Goal: Subscribe to service/newsletter

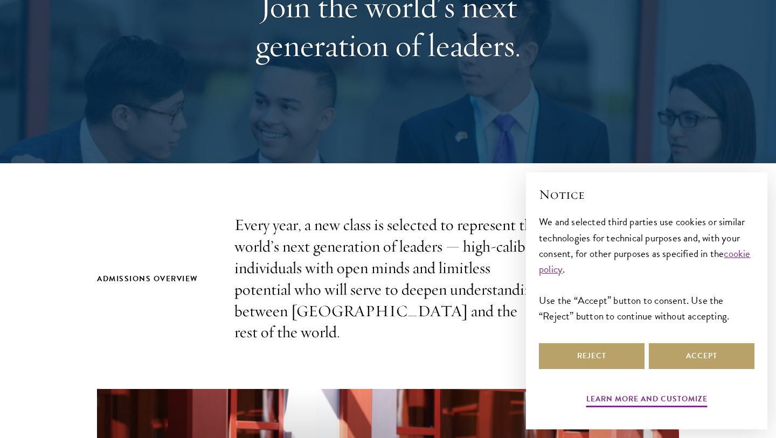
scroll to position [716, 0]
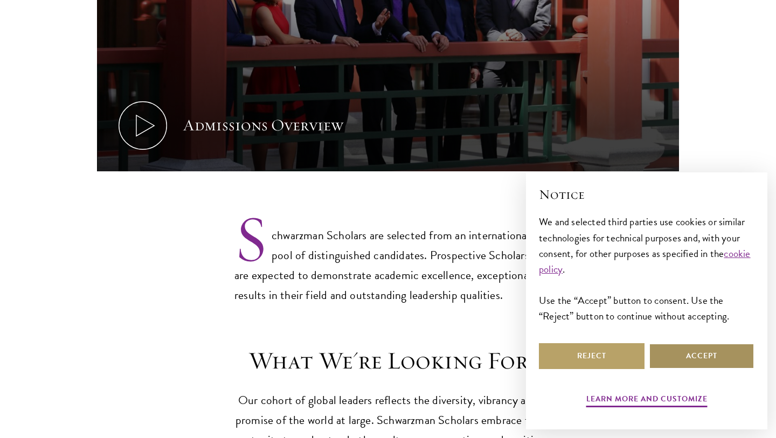
click at [678, 365] on button "Accept" at bounding box center [702, 356] width 106 height 26
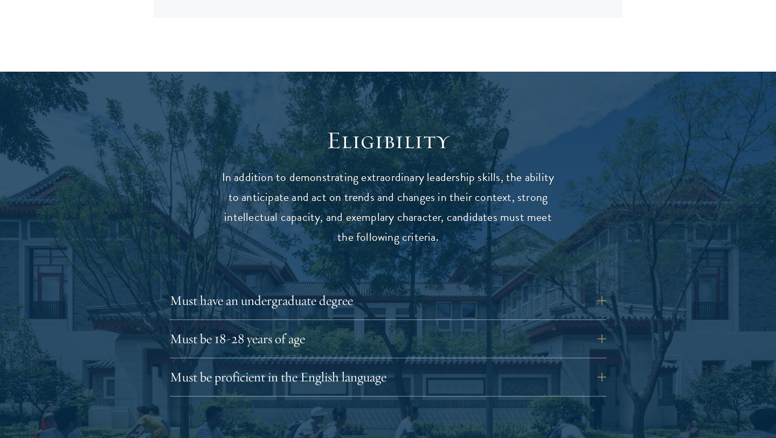
scroll to position [1415, 0]
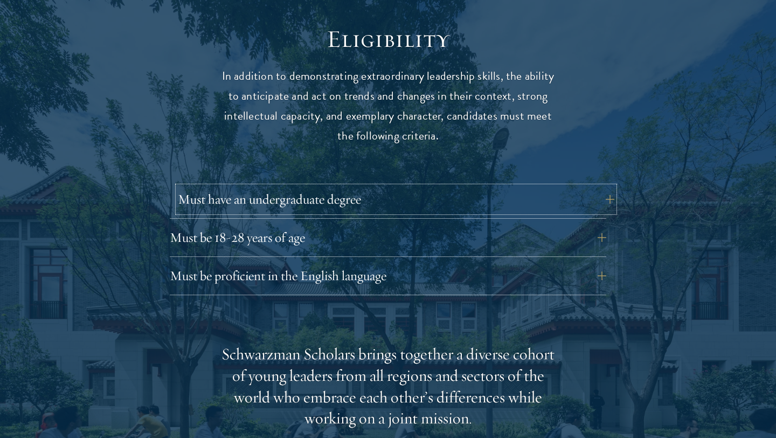
click at [300, 186] on button "Must have an undergraduate degree" at bounding box center [396, 199] width 436 height 26
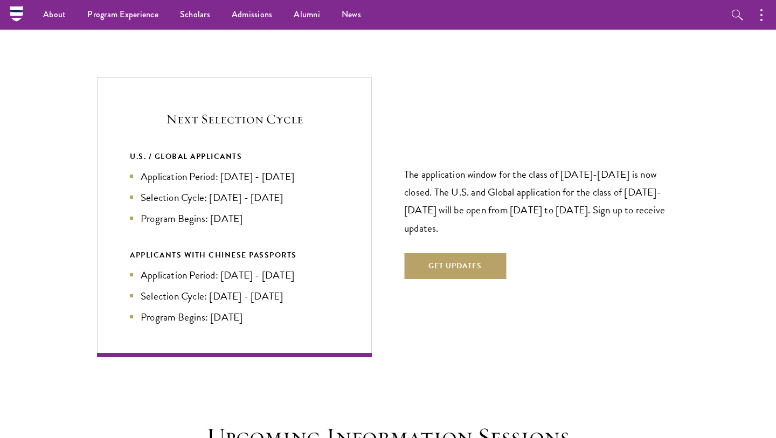
scroll to position [2410, 0]
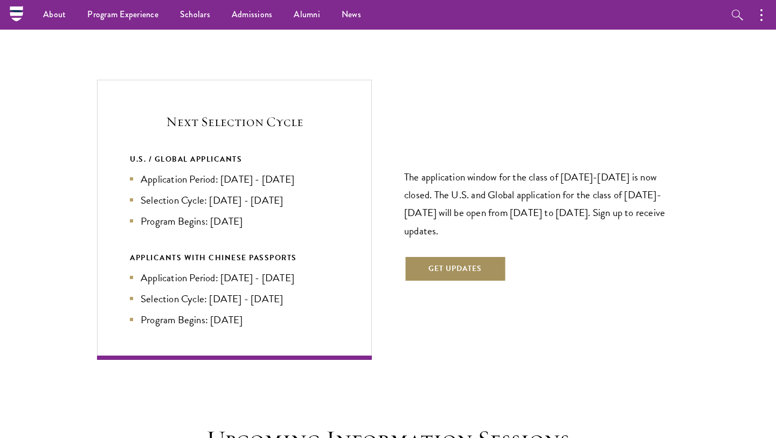
click at [423, 256] on button "Get Updates" at bounding box center [455, 269] width 102 height 26
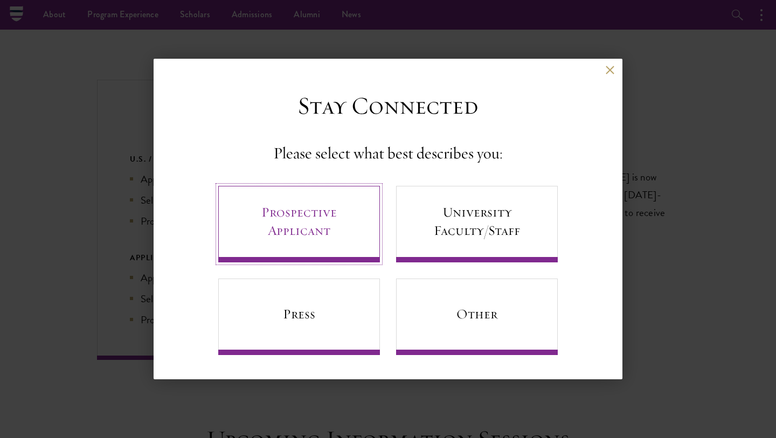
click at [321, 217] on link "Prospective Applicant" at bounding box center [299, 224] width 162 height 76
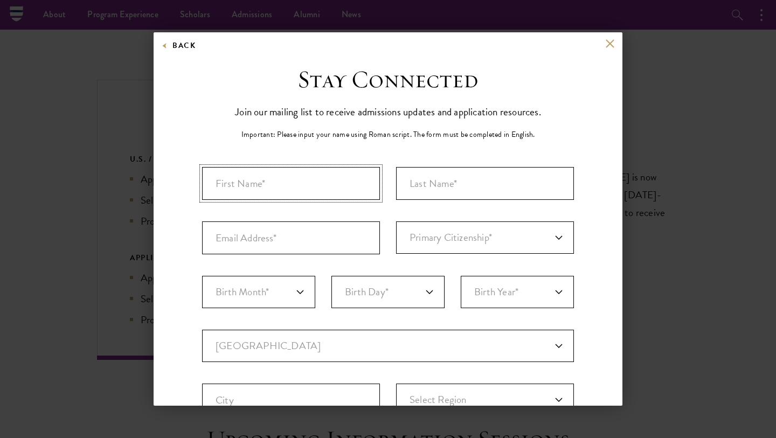
click at [331, 190] on input "First Name*" at bounding box center [291, 183] width 178 height 33
type input "[PERSON_NAME]"
type input "D'Agate"
type input "[PERSON_NAME][EMAIL_ADDRESS][PERSON_NAME][DOMAIN_NAME]"
select select "US"
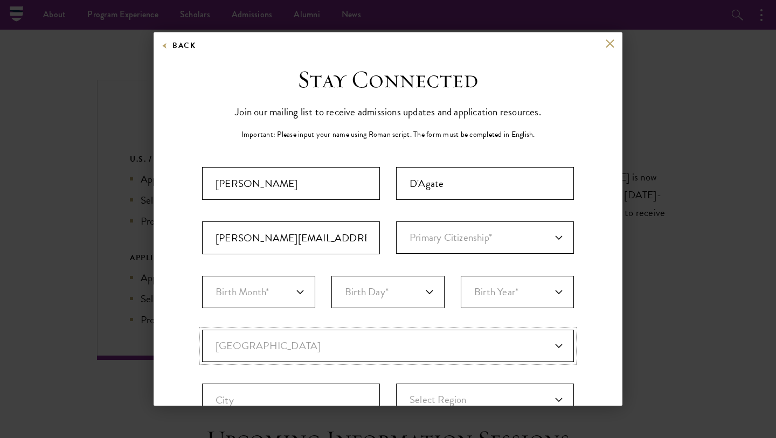
type input "[PERSON_NAME]"
select select "NY"
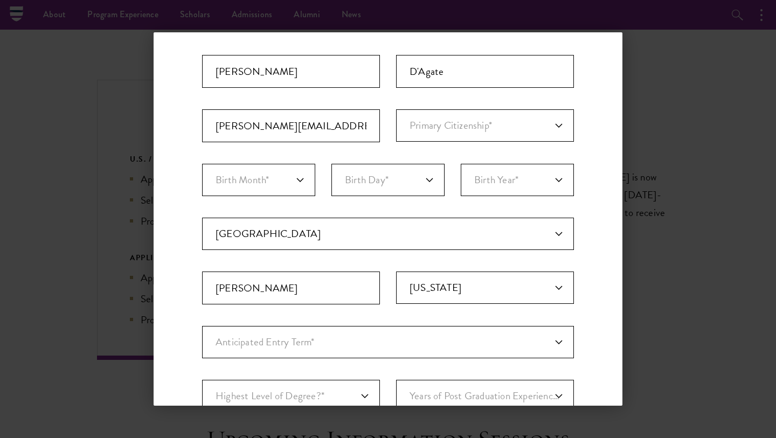
scroll to position [113, 0]
click at [425, 129] on select "Primary Citizenship* [GEOGRAPHIC_DATA] [DEMOGRAPHIC_DATA] [DEMOGRAPHIC_DATA] [D…" at bounding box center [485, 125] width 178 height 32
select select "US"
click at [280, 184] on select "Birth Month* January February March April May June July August September Octobe…" at bounding box center [258, 179] width 113 height 32
select select "06"
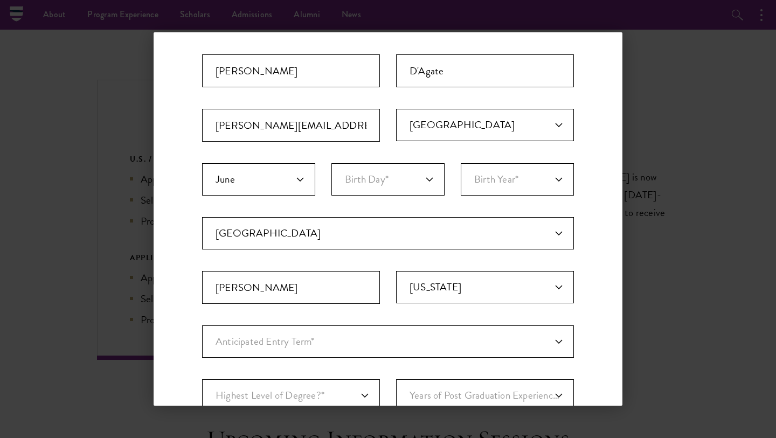
click at [367, 203] on fieldset "Birth Month* January February March April May June July August September Octobe…" at bounding box center [388, 190] width 372 height 54
click at [365, 188] on select "Birth Day* 1 2 3 4 5 6 7 8 9 10 11 12 13 14 15 16 17 18 19 20 21 22 23 24 25 26…" at bounding box center [387, 179] width 113 height 32
click at [486, 186] on select "Birth Year* [DEMOGRAPHIC_DATA] [DEMOGRAPHIC_DATA] [DEMOGRAPHIC_DATA] [DEMOGRAPH…" at bounding box center [517, 179] width 113 height 32
click at [396, 174] on select "Birth Day* 1 2 3 4 5 6 7 8 9 10 11 12 13 14 15 16 17 18 19 20 21 22 23 24 25 26…" at bounding box center [387, 179] width 113 height 32
select select "20"
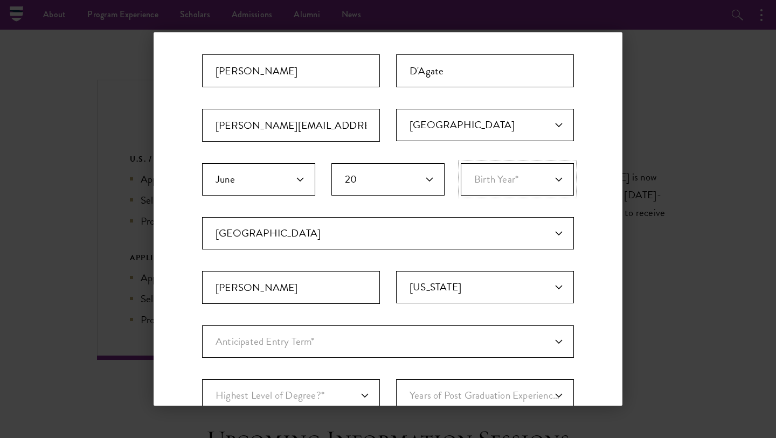
click at [500, 185] on select "Birth Year* [DEMOGRAPHIC_DATA] [DEMOGRAPHIC_DATA] [DEMOGRAPHIC_DATA] [DEMOGRAPH…" at bounding box center [517, 179] width 113 height 32
select select "2004"
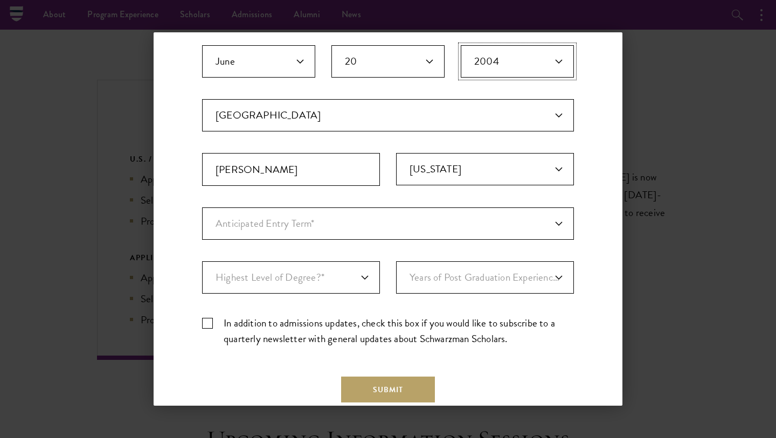
scroll to position [239, 0]
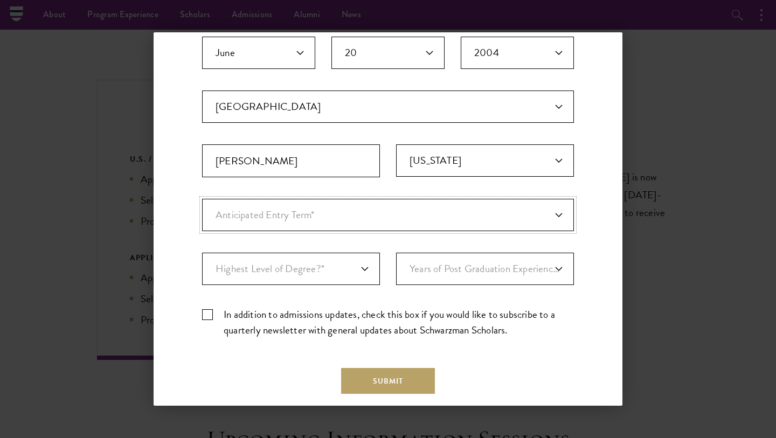
click at [326, 212] on select "Anticipated Entry Term* [DATE] (Application opens [DATE]) Just Exploring" at bounding box center [388, 215] width 372 height 32
select select "e64b8ab3-eabb-4867-96d5-7e6b4840665f"
click at [304, 265] on select "Highest Level of Degree?* PHD Bachelor's Master's Current Undergraduate Student" at bounding box center [291, 269] width 178 height 32
select select "baef124f-e103-44b1-8ca6-5d0669438e44"
click at [437, 271] on select "Years of Post Graduation Experience?* 1 2 3 4 5 6 7 8 9 10" at bounding box center [485, 269] width 178 height 32
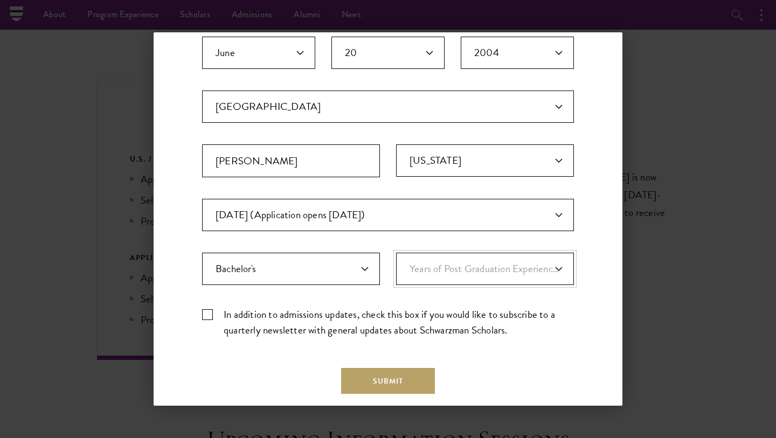
select select "1"
click at [240, 322] on label "In addition to admissions updates, check this box if you would like to subscrib…" at bounding box center [388, 322] width 372 height 31
click at [240, 314] on input "In addition to admissions updates, check this box if you would like to subscrib…" at bounding box center [388, 310] width 372 height 7
click at [213, 312] on label "In addition to admissions updates, check this box if you would like to subscrib…" at bounding box center [388, 322] width 372 height 31
click at [213, 312] on input "In addition to admissions updates, check this box if you would like to subscrib…" at bounding box center [388, 310] width 372 height 7
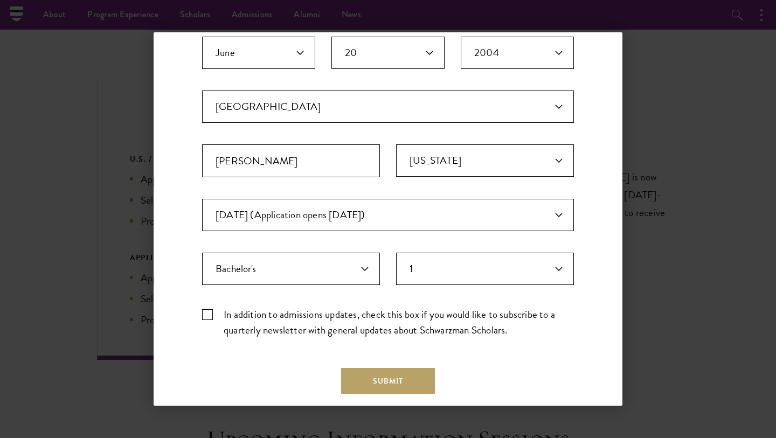
click at [200, 303] on div "Stay Connected Please select what best describes you: Prospective Applicant Uni…" at bounding box center [388, 130] width 469 height 611
click at [203, 309] on label "In addition to admissions updates, check this box if you would like to subscrib…" at bounding box center [388, 322] width 372 height 31
click at [203, 309] on input "In addition to admissions updates, check this box if you would like to subscrib…" at bounding box center [388, 310] width 372 height 7
checkbox input "true"
click at [337, 375] on div "Submit" at bounding box center [388, 381] width 372 height 26
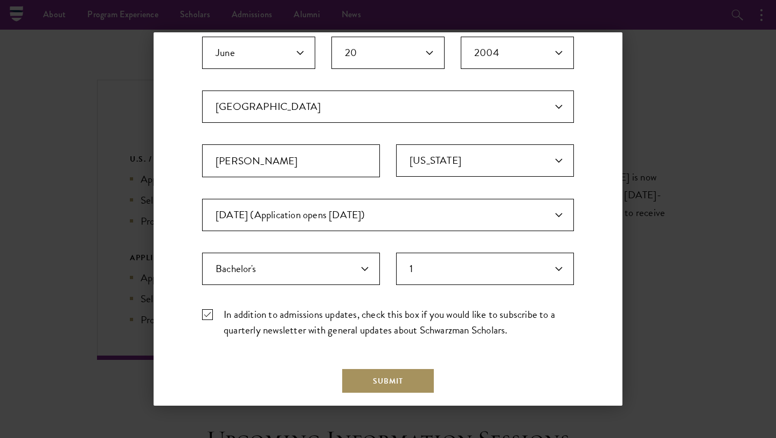
click at [357, 378] on button "Submit" at bounding box center [388, 381] width 94 height 26
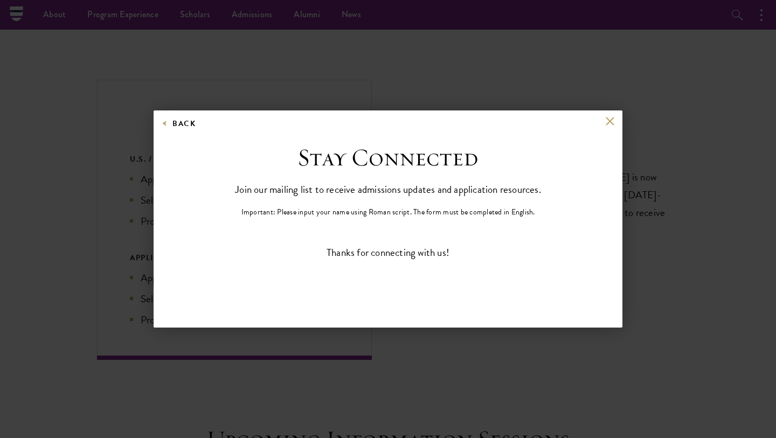
scroll to position [0, 0]
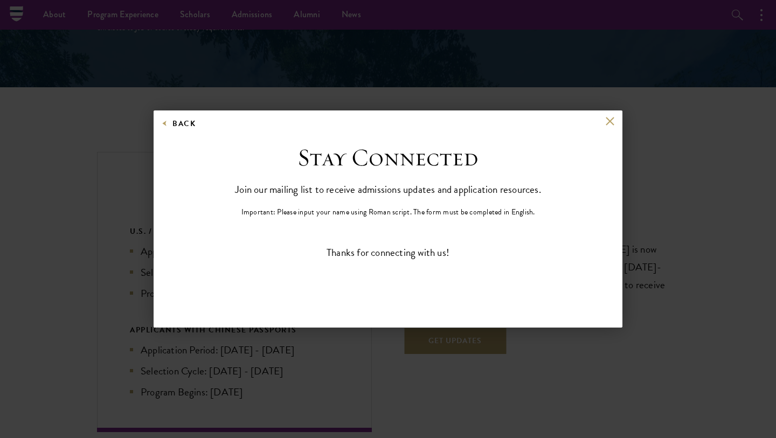
click at [106, 272] on div "Back Stay Connected Please select what best describes you: Prospective Applican…" at bounding box center [388, 218] width 776 height 373
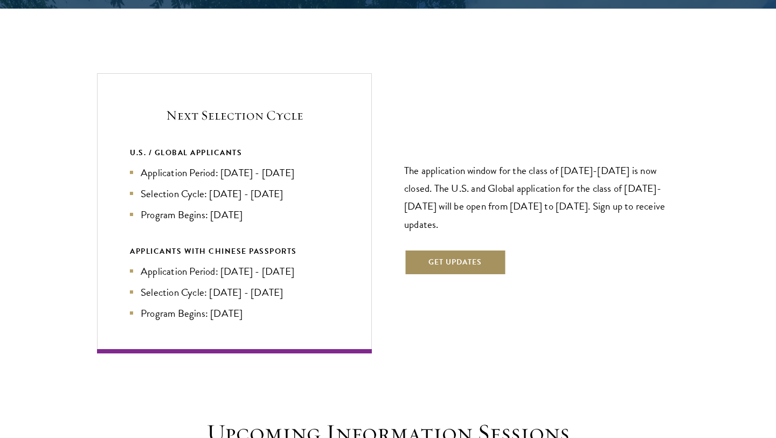
scroll to position [2471, 0]
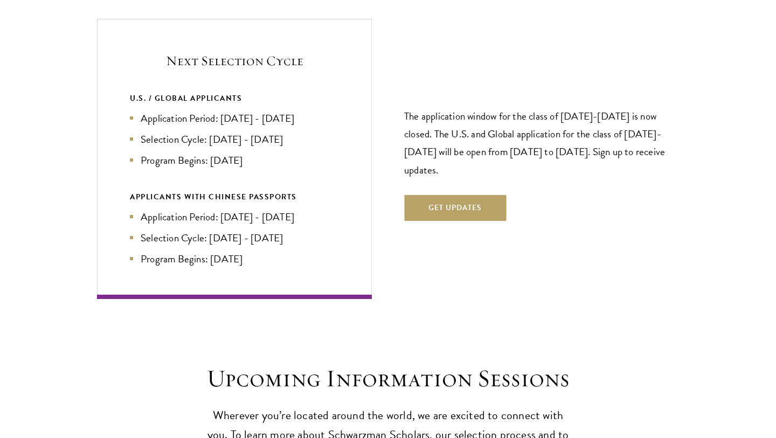
click at [299, 230] on li "Selection Cycle: [DATE] - [DATE]" at bounding box center [234, 238] width 209 height 16
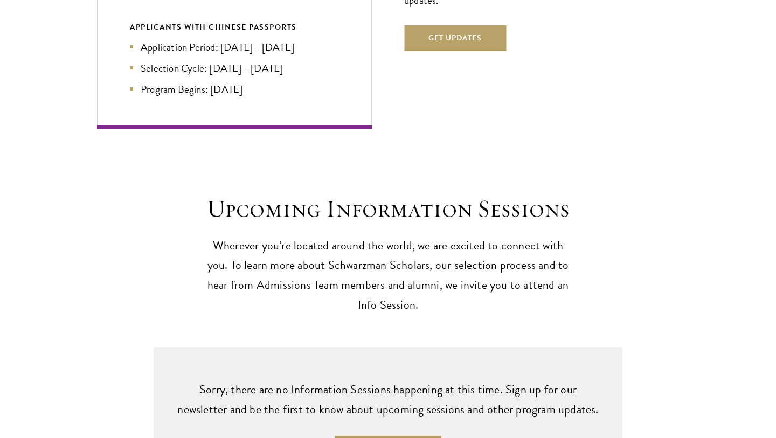
scroll to position [3053, 0]
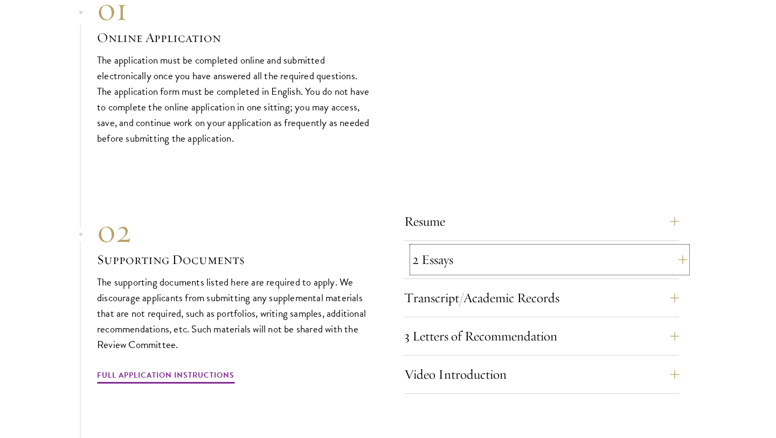
click at [420, 247] on button "2 Essays" at bounding box center [549, 260] width 275 height 26
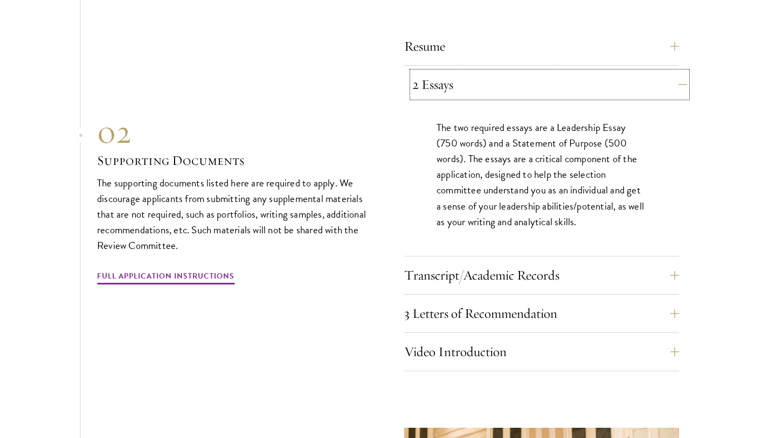
scroll to position [3447, 0]
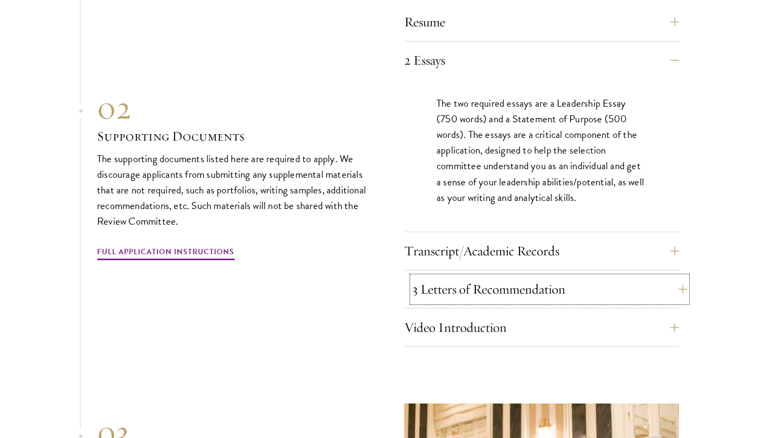
click at [424, 276] on button "3 Letters of Recommendation" at bounding box center [549, 289] width 275 height 26
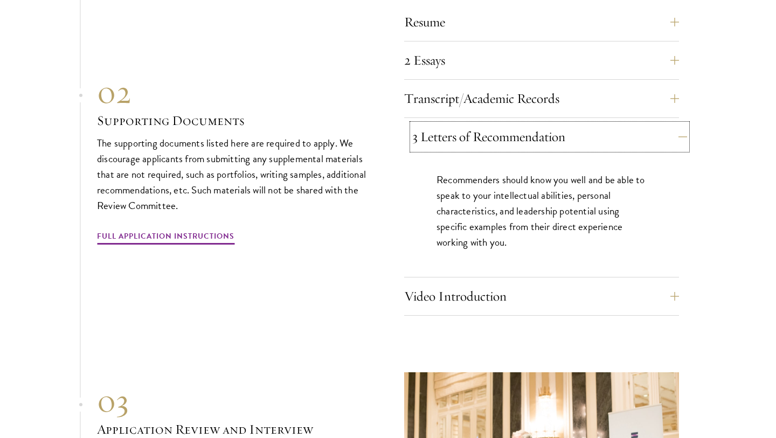
click at [448, 124] on button "3 Letters of Recommendation" at bounding box center [549, 137] width 275 height 26
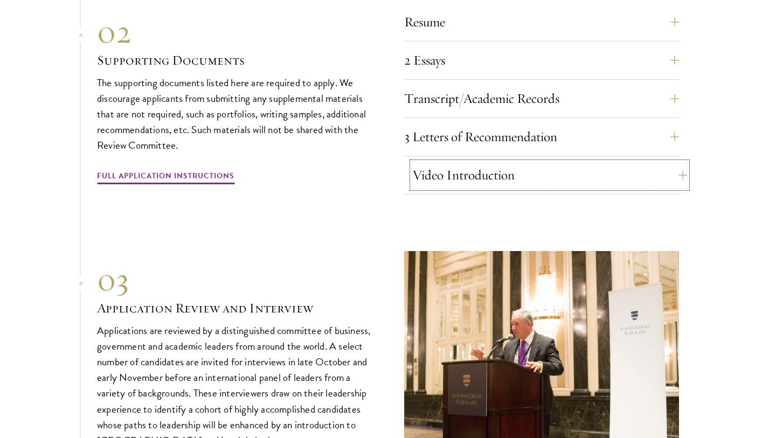
click at [419, 162] on button "Video Introduction" at bounding box center [549, 175] width 275 height 26
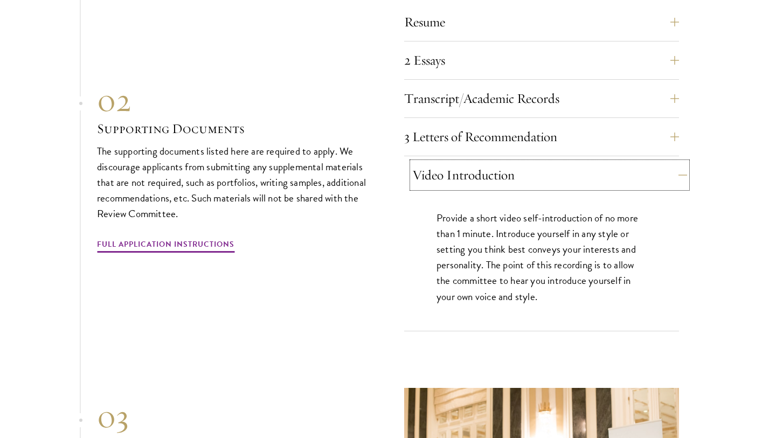
click at [419, 162] on button "Video Introduction" at bounding box center [549, 175] width 275 height 26
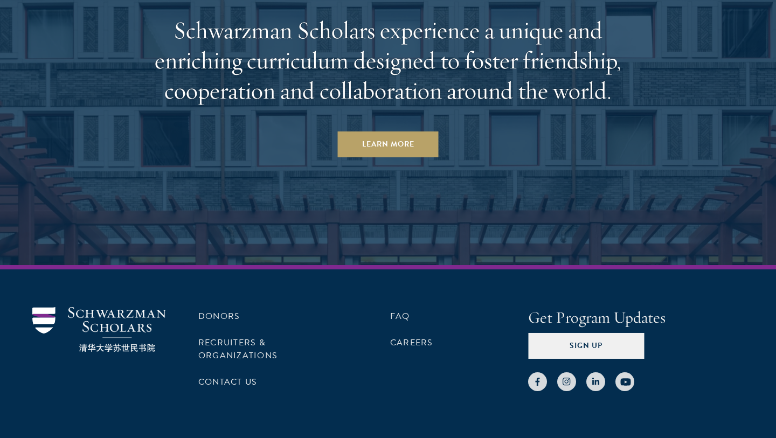
scroll to position [5287, 0]
